Goal: Task Accomplishment & Management: Use online tool/utility

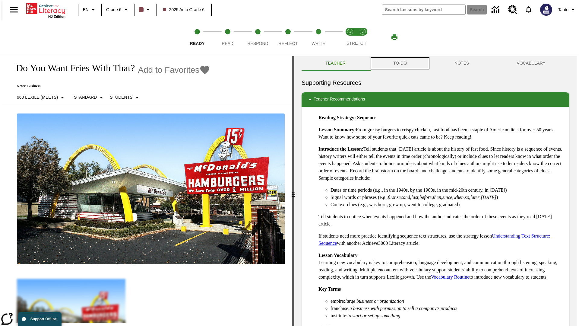
click at [400, 63] on button "TO-DO" at bounding box center [400, 63] width 61 height 14
